Goal: Task Accomplishment & Management: Complete application form

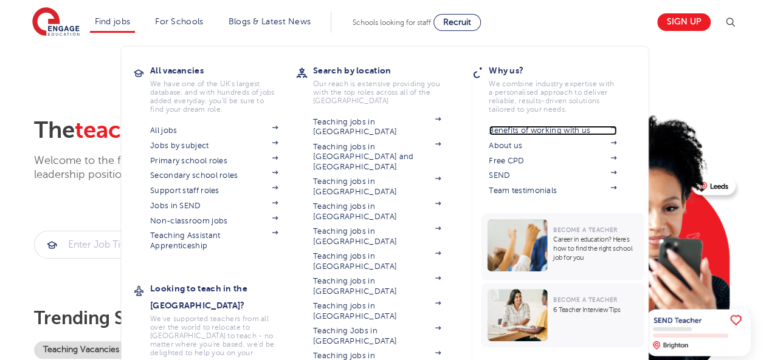
click at [544, 129] on link "Benefits of working with us" at bounding box center [553, 131] width 128 height 10
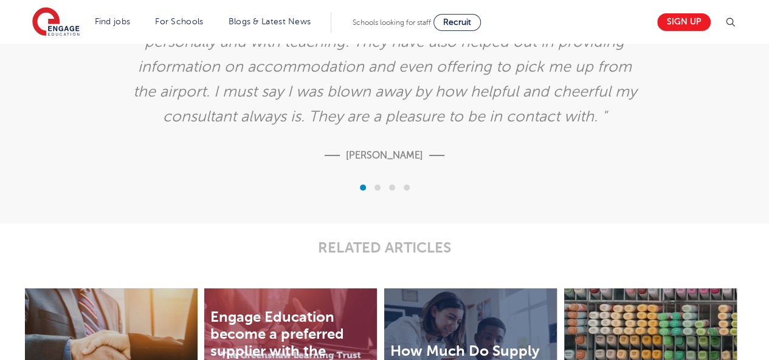
scroll to position [2334, 0]
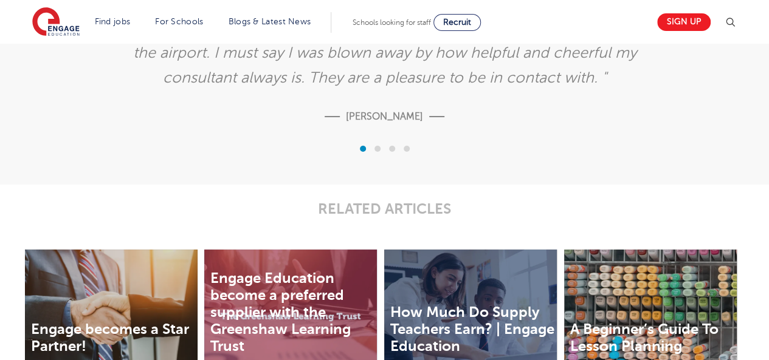
click at [374, 151] on div at bounding box center [377, 149] width 15 height 12
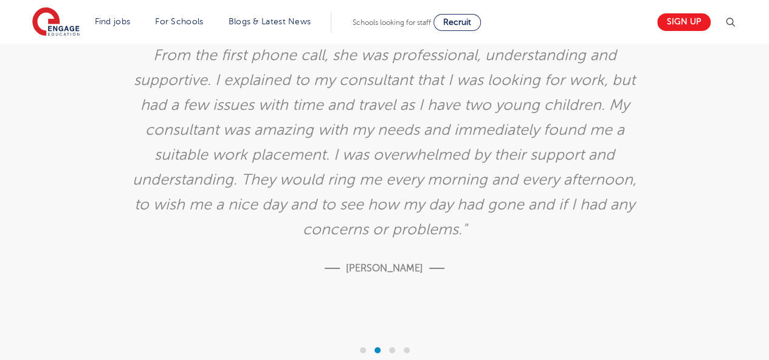
scroll to position [2151, 0]
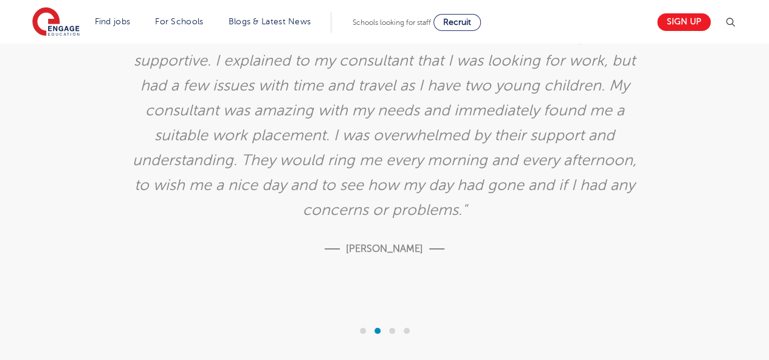
click at [390, 334] on span at bounding box center [392, 331] width 6 height 6
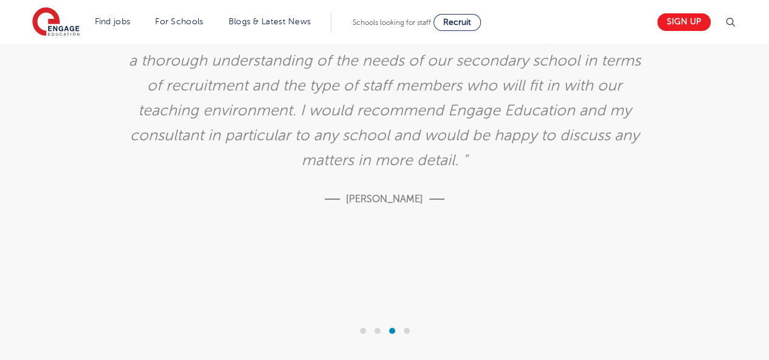
click at [409, 328] on div at bounding box center [406, 331] width 15 height 12
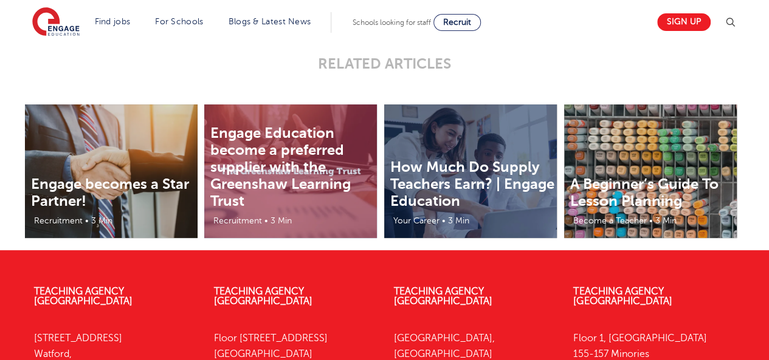
scroll to position [2516, 0]
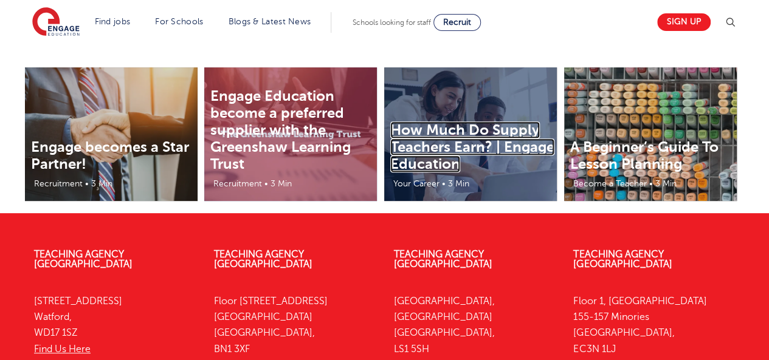
click at [445, 157] on link "How Much Do Supply Teachers Earn? | Engage Education" at bounding box center [472, 147] width 164 height 51
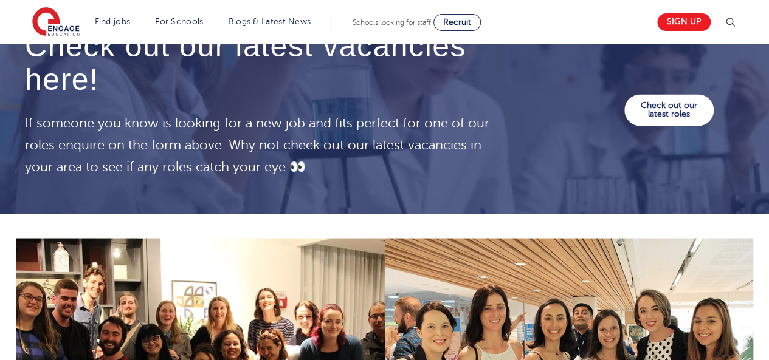
scroll to position [1033, 0]
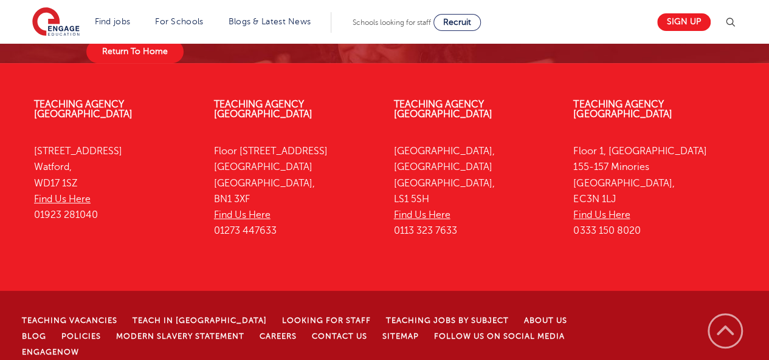
scroll to position [102, 0]
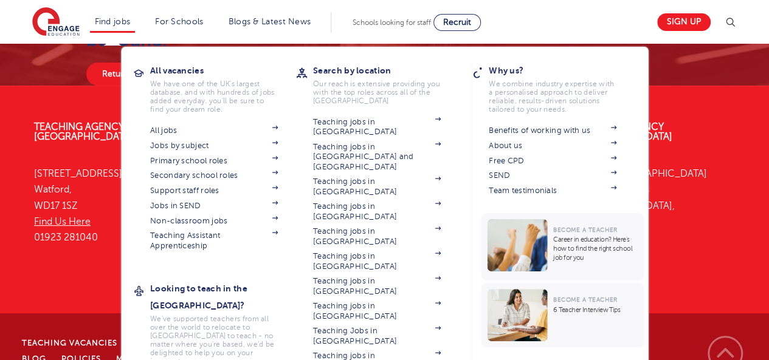
scroll to position [102, 0]
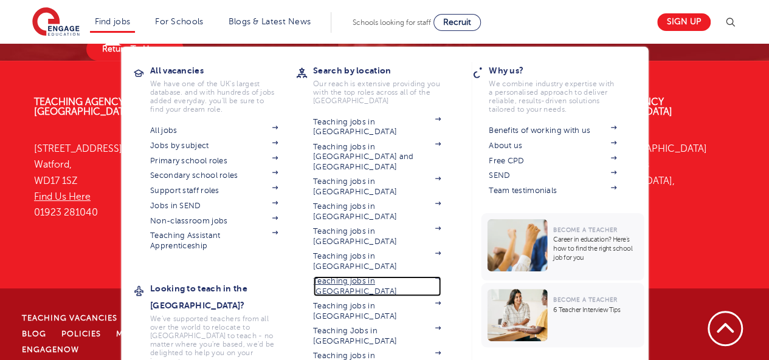
click at [355, 277] on link "Teaching jobs in [GEOGRAPHIC_DATA]" at bounding box center [377, 287] width 128 height 20
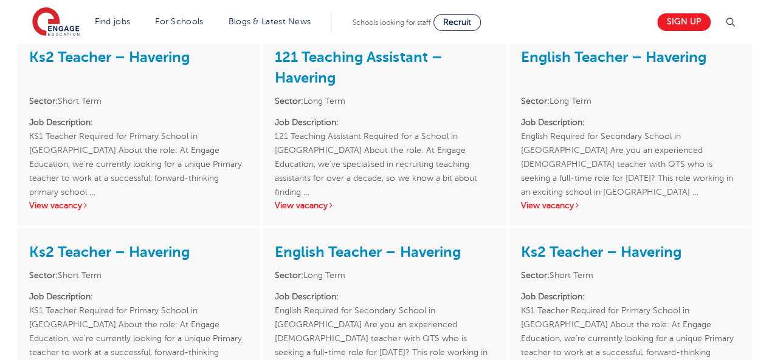
scroll to position [2856, 0]
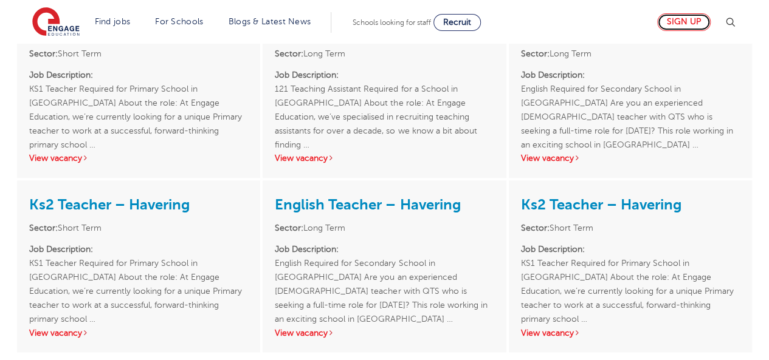
click at [700, 21] on link "Sign up" at bounding box center [683, 22] width 53 height 18
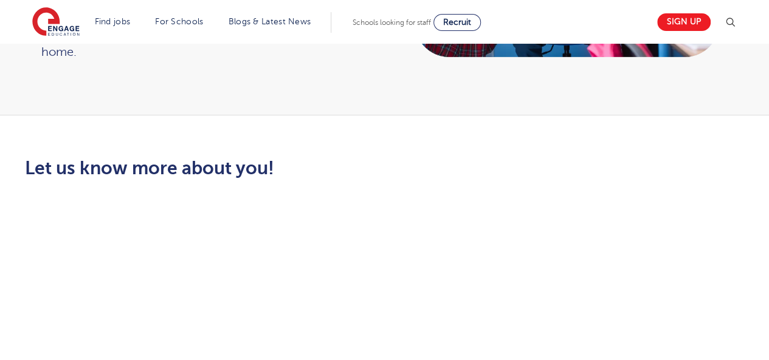
scroll to position [425, 0]
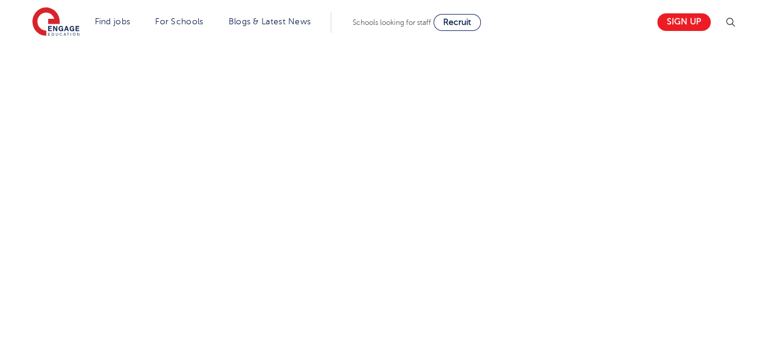
click at [616, 207] on div "Let us know more about you!" at bounding box center [384, 312] width 737 height 644
click at [575, 266] on div "Let us know more about you!" at bounding box center [384, 4] width 737 height 757
click at [521, 242] on div "Let us know more about you!" at bounding box center [384, 233] width 737 height 531
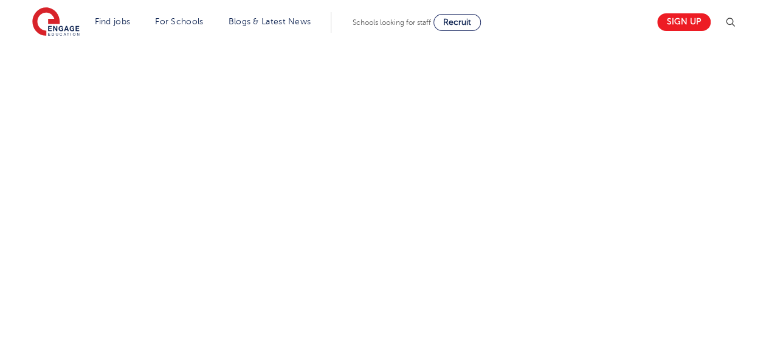
click at [559, 196] on div "Let us know more about you!" at bounding box center [384, 233] width 737 height 531
click at [540, 185] on div "Let us know more about you!" at bounding box center [384, 120] width 737 height 548
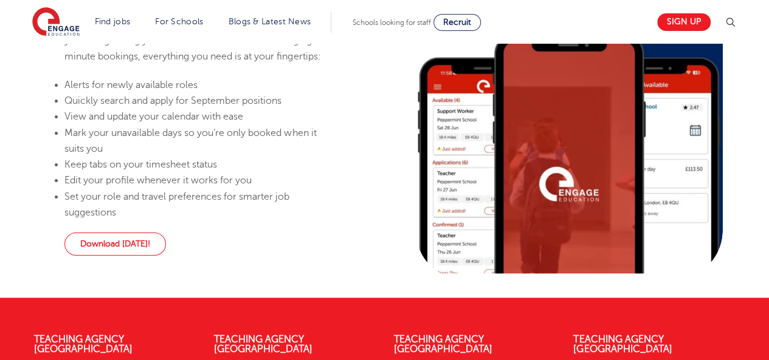
scroll to position [819, 0]
